Goal: Information Seeking & Learning: Learn about a topic

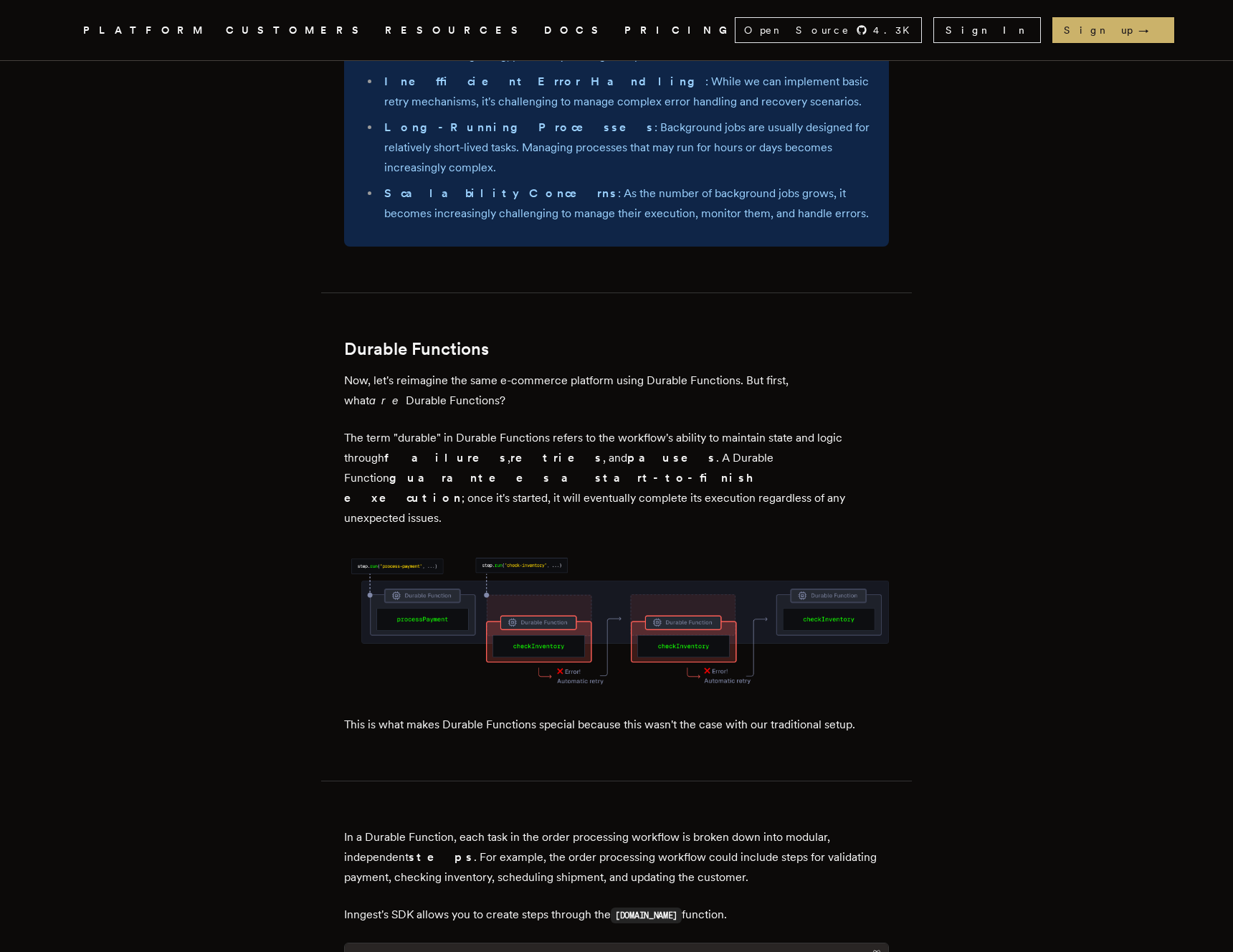
scroll to position [8574, 0]
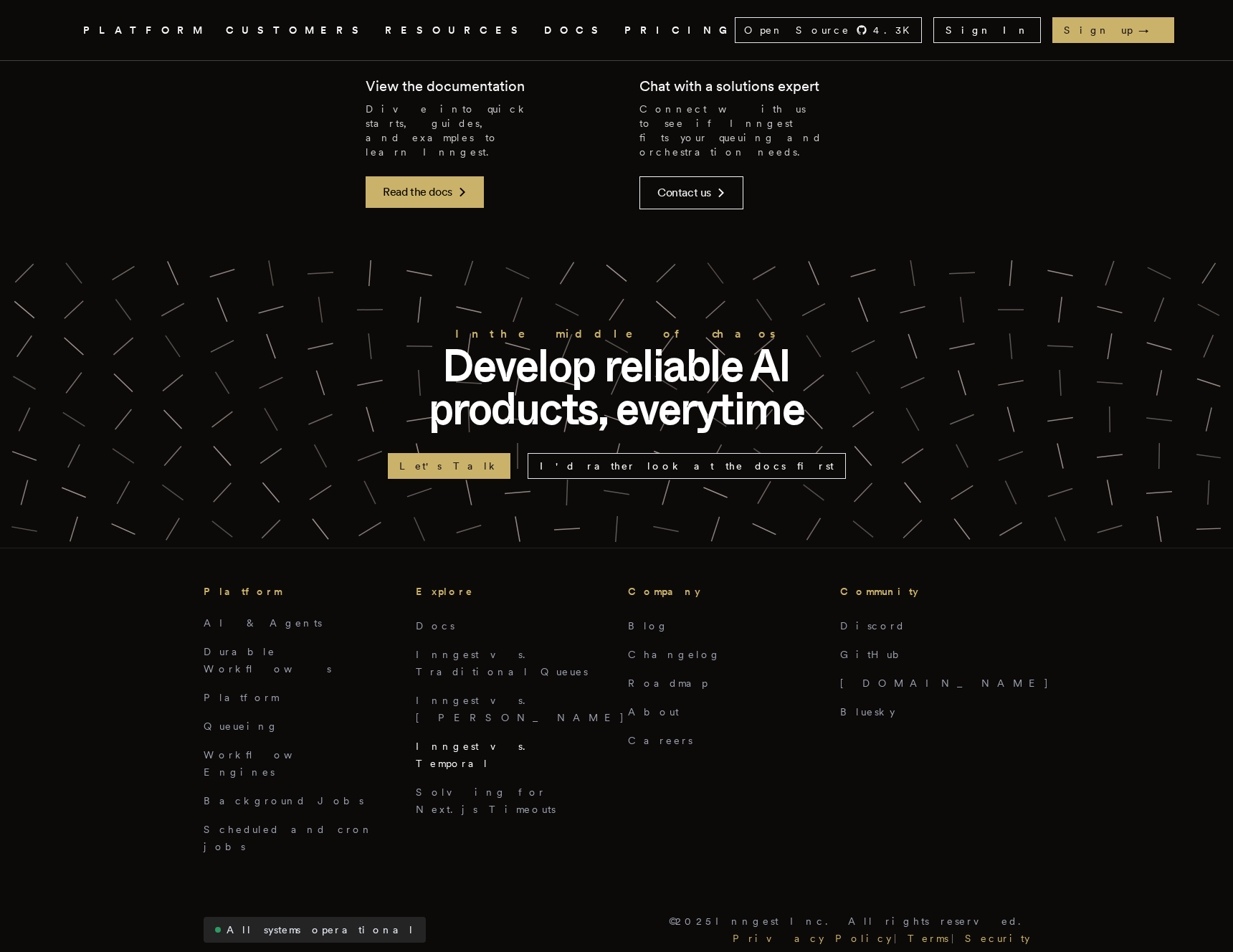
click at [471, 741] on link "Inngest vs. Temporal" at bounding box center [474, 755] width 118 height 29
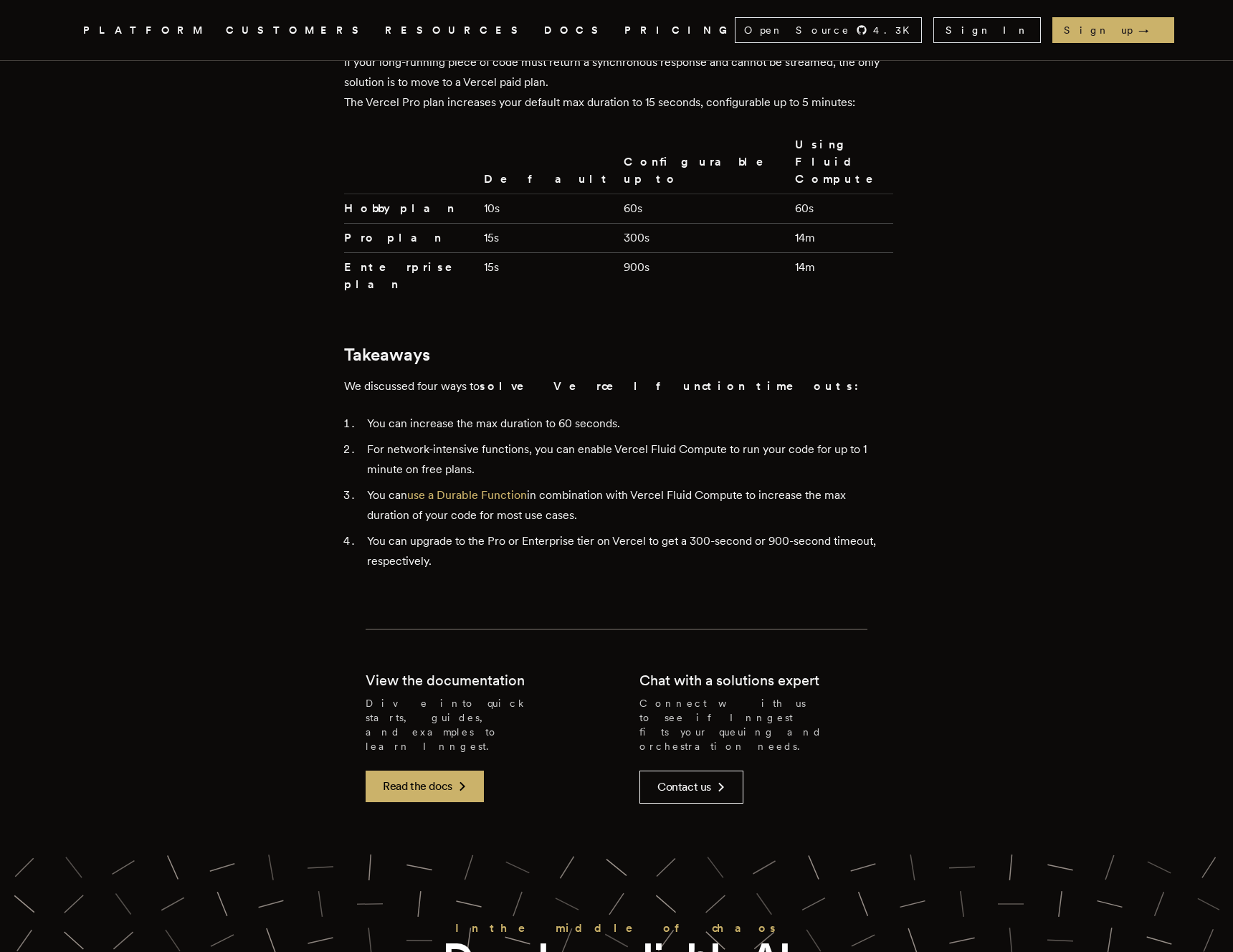
scroll to position [3988, 0]
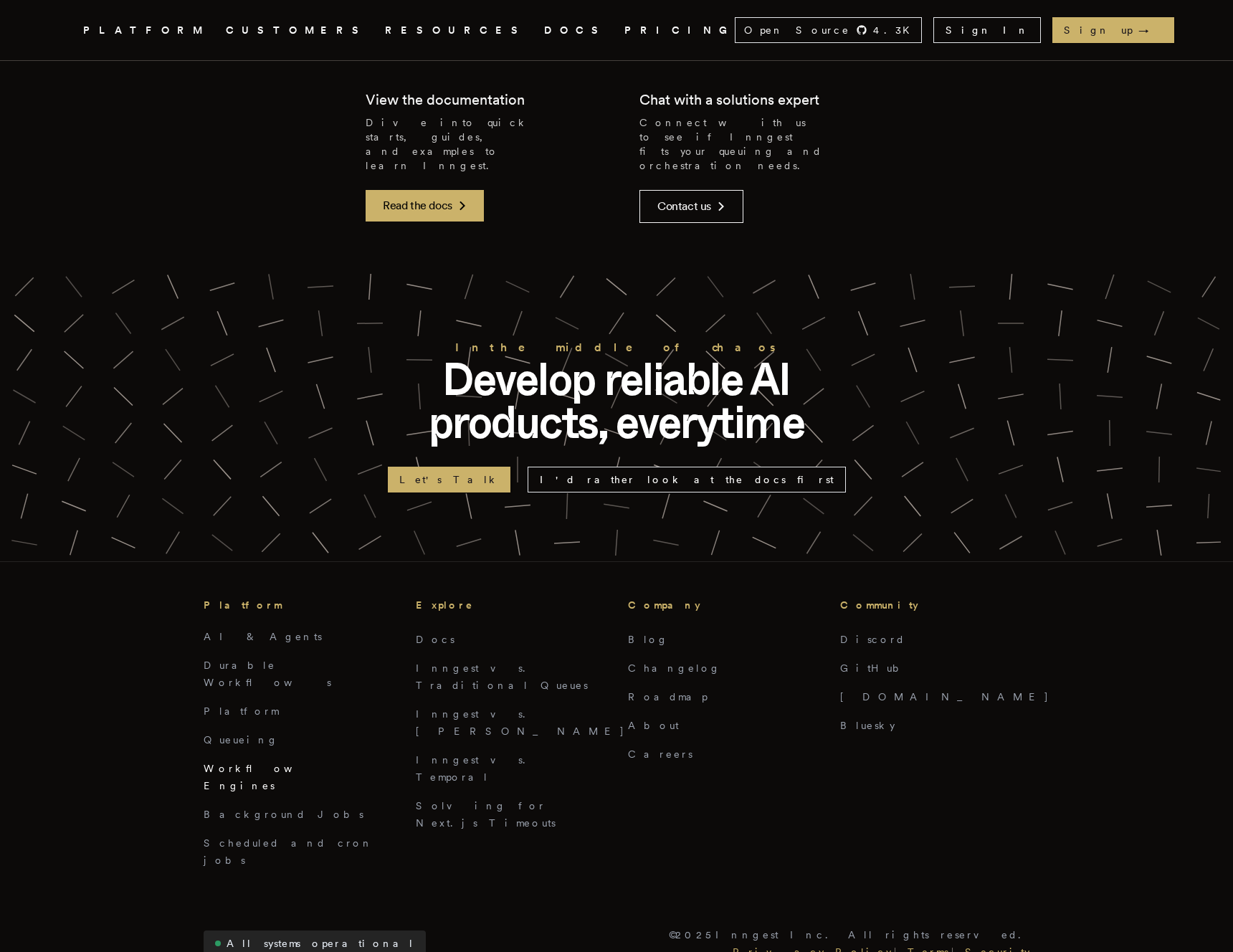
click at [257, 763] on link "Workflow Engines" at bounding box center [265, 777] width 123 height 29
